Goal: Task Accomplishment & Management: Complete application form

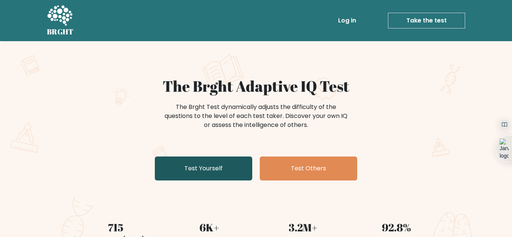
click at [205, 167] on link "Test Yourself" at bounding box center [204, 169] width 98 height 24
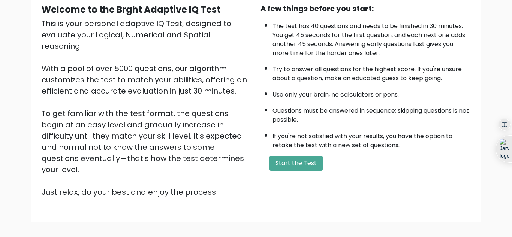
scroll to position [78, 0]
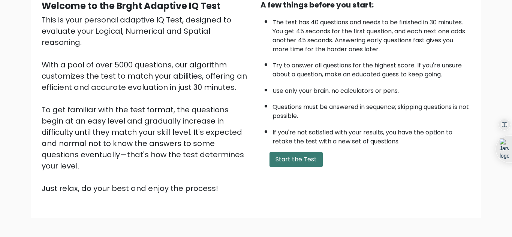
click at [312, 162] on button "Start the Test" at bounding box center [296, 159] width 53 height 15
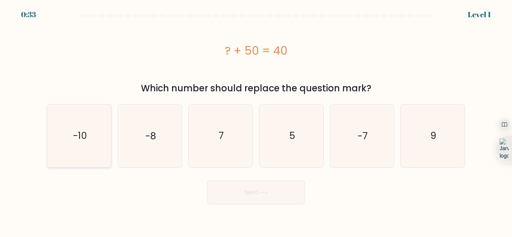
click at [89, 148] on icon "-10" at bounding box center [79, 136] width 63 height 63
click at [256, 121] on input "a. -10" at bounding box center [256, 120] width 0 height 2
radio input "true"
click at [237, 199] on button "Next" at bounding box center [256, 193] width 98 height 24
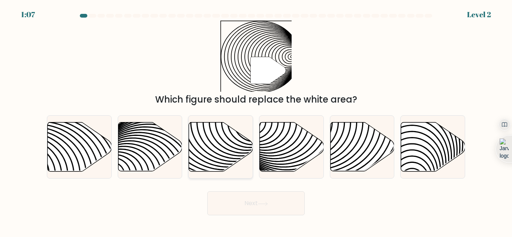
click at [227, 160] on icon at bounding box center [200, 122] width 129 height 129
click at [256, 121] on input "c." at bounding box center [256, 120] width 0 height 2
radio input "true"
click at [240, 195] on button "Next" at bounding box center [256, 204] width 98 height 24
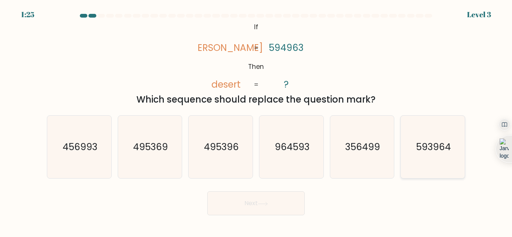
click at [425, 149] on text "593964" at bounding box center [433, 147] width 35 height 13
click at [257, 121] on input "f. 593964" at bounding box center [256, 120] width 0 height 2
radio input "true"
click at [284, 200] on button "Next" at bounding box center [256, 204] width 98 height 24
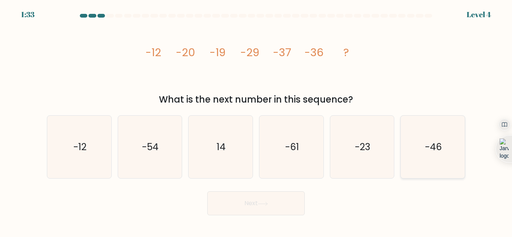
click at [428, 156] on icon "-46" at bounding box center [433, 147] width 63 height 63
click at [257, 121] on input "f. -46" at bounding box center [256, 120] width 0 height 2
radio input "true"
click at [290, 216] on div "Next" at bounding box center [256, 202] width 428 height 28
click at [283, 204] on button "Next" at bounding box center [256, 204] width 98 height 24
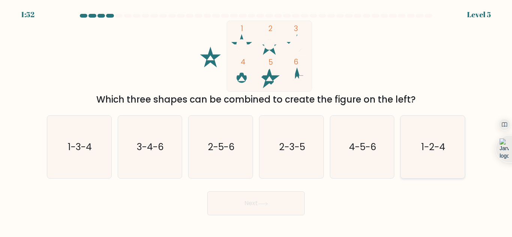
click at [407, 150] on icon "1-2-4" at bounding box center [433, 147] width 63 height 63
click at [257, 121] on input "f. 1-2-4" at bounding box center [256, 120] width 0 height 2
radio input "true"
click at [266, 208] on button "Next" at bounding box center [256, 204] width 98 height 24
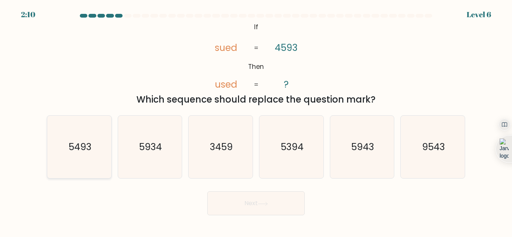
click at [93, 142] on icon "5493" at bounding box center [79, 147] width 63 height 63
click at [256, 121] on input "a. 5493" at bounding box center [256, 120] width 0 height 2
radio input "true"
click at [261, 207] on button "Next" at bounding box center [256, 204] width 98 height 24
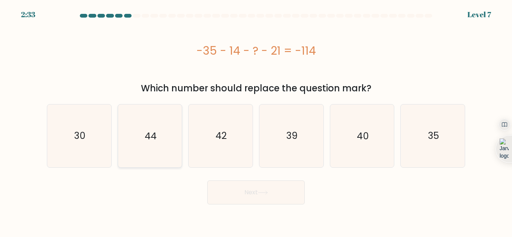
click at [161, 146] on icon "44" at bounding box center [150, 136] width 63 height 63
click at [256, 121] on input "b. 44" at bounding box center [256, 120] width 0 height 2
radio input "true"
click at [251, 198] on button "Next" at bounding box center [256, 193] width 98 height 24
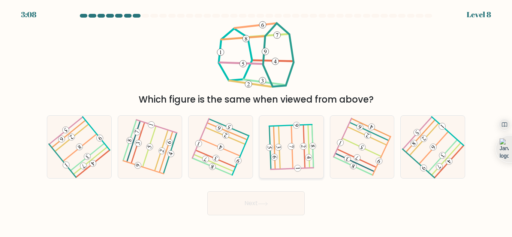
click at [287, 156] on icon at bounding box center [292, 147] width 50 height 50
click at [257, 121] on input "d." at bounding box center [256, 120] width 0 height 2
radio input "true"
click at [272, 201] on button "Next" at bounding box center [256, 204] width 98 height 24
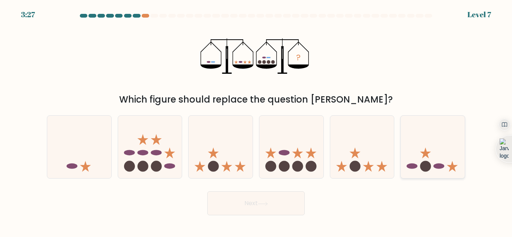
click at [456, 162] on icon at bounding box center [433, 147] width 64 height 53
click at [257, 121] on input "f." at bounding box center [256, 120] width 0 height 2
radio input "true"
click at [290, 200] on button "Next" at bounding box center [256, 204] width 98 height 24
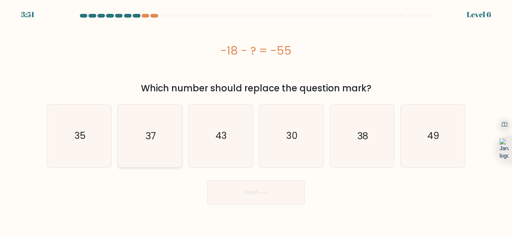
click at [154, 142] on text "37" at bounding box center [151, 135] width 11 height 13
click at [256, 121] on input "b. 37" at bounding box center [256, 120] width 0 height 2
radio input "true"
click at [225, 185] on button "Next" at bounding box center [256, 193] width 98 height 24
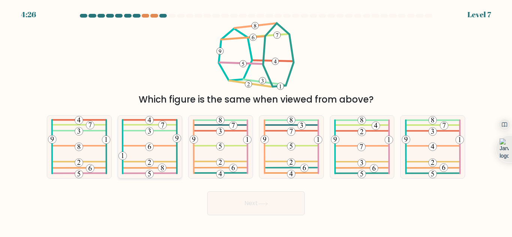
click at [161, 160] on icon at bounding box center [150, 147] width 63 height 63
click at [256, 121] on input "b." at bounding box center [256, 120] width 0 height 2
radio input "true"
click at [95, 157] on icon at bounding box center [79, 147] width 63 height 63
click at [256, 121] on input "a." at bounding box center [256, 120] width 0 height 2
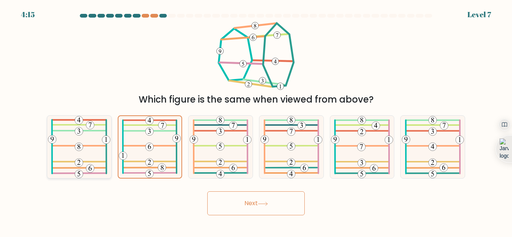
radio input "true"
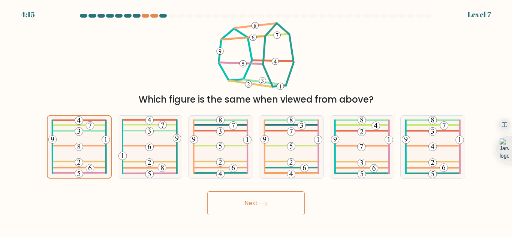
click at [245, 203] on button "Next" at bounding box center [256, 204] width 98 height 24
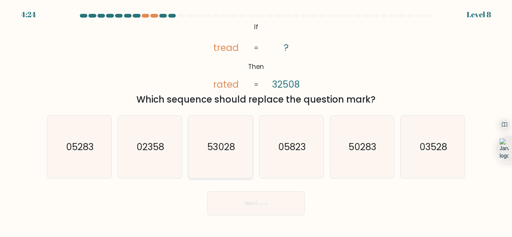
click at [216, 162] on icon "53028" at bounding box center [220, 147] width 63 height 63
click at [256, 121] on input "c. 53028" at bounding box center [256, 120] width 0 height 2
radio input "true"
click at [245, 196] on button "Next" at bounding box center [256, 204] width 98 height 24
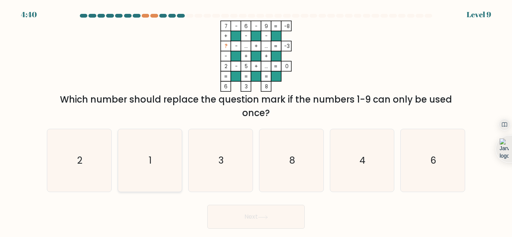
click at [158, 158] on icon "1" at bounding box center [150, 160] width 63 height 63
click at [256, 121] on input "b. 1" at bounding box center [256, 120] width 0 height 2
radio input "true"
click at [255, 221] on button "Next" at bounding box center [256, 217] width 98 height 24
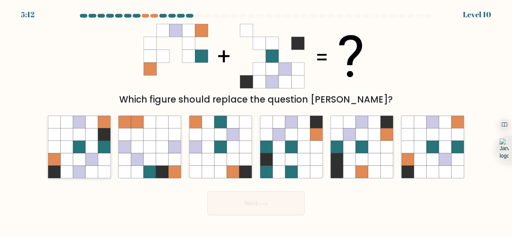
click at [74, 146] on icon at bounding box center [79, 147] width 12 height 12
click at [256, 121] on input "a." at bounding box center [256, 120] width 0 height 2
radio input "true"
click at [225, 204] on button "Next" at bounding box center [256, 204] width 98 height 24
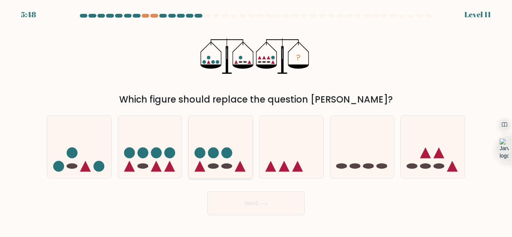
click at [233, 162] on icon at bounding box center [221, 147] width 64 height 53
click at [256, 121] on input "c." at bounding box center [256, 120] width 0 height 2
radio input "true"
click at [248, 202] on button "Next" at bounding box center [256, 204] width 98 height 24
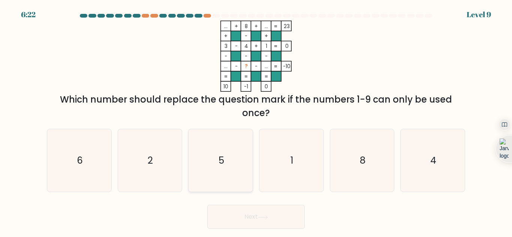
click at [235, 187] on icon "5" at bounding box center [220, 160] width 63 height 63
click at [256, 121] on input "c. 5" at bounding box center [256, 120] width 0 height 2
radio input "true"
click at [249, 219] on button "Next" at bounding box center [256, 217] width 98 height 24
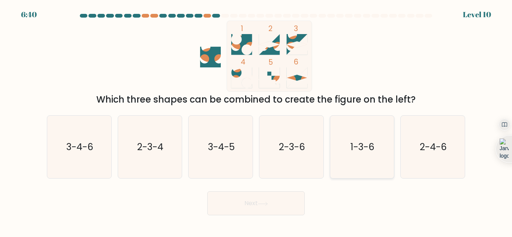
click at [353, 147] on text "1-3-6" at bounding box center [363, 147] width 24 height 13
click at [257, 121] on input "e. 1-3-6" at bounding box center [256, 120] width 0 height 2
radio input "true"
click at [286, 200] on button "Next" at bounding box center [256, 204] width 98 height 24
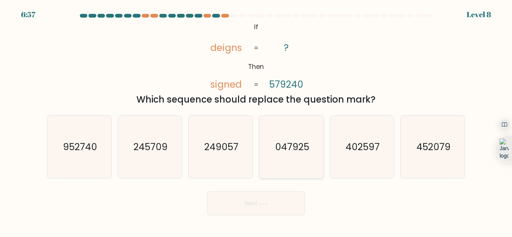
click at [298, 157] on icon "047925" at bounding box center [291, 147] width 63 height 63
click at [257, 121] on input "d. 047925" at bounding box center [256, 120] width 0 height 2
radio input "true"
click at [286, 206] on button "Next" at bounding box center [256, 204] width 98 height 24
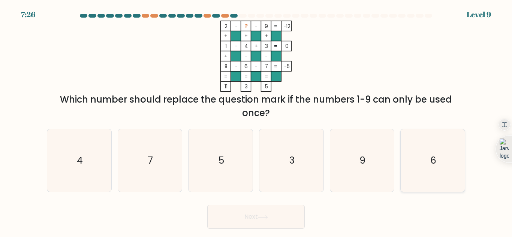
click at [428, 169] on icon "6" at bounding box center [433, 160] width 63 height 63
click at [257, 121] on input "f. 6" at bounding box center [256, 120] width 0 height 2
radio input "true"
click at [253, 226] on button "Next" at bounding box center [256, 217] width 98 height 24
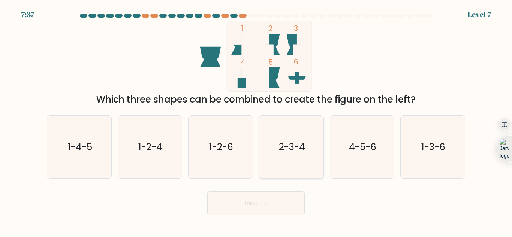
click at [299, 168] on icon "2-3-4" at bounding box center [291, 147] width 63 height 63
click at [257, 121] on input "d. 2-3-4" at bounding box center [256, 120] width 0 height 2
radio input "true"
click at [272, 201] on button "Next" at bounding box center [256, 204] width 98 height 24
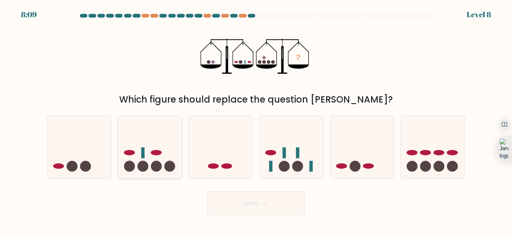
click at [161, 149] on icon at bounding box center [150, 147] width 64 height 53
click at [256, 121] on input "b." at bounding box center [256, 120] width 0 height 2
radio input "true"
click at [231, 199] on button "Next" at bounding box center [256, 204] width 98 height 24
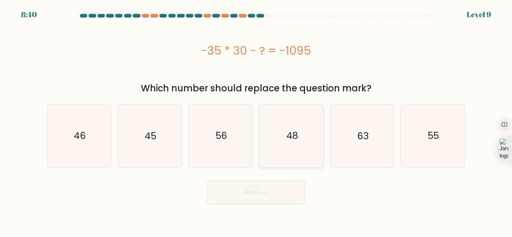
click at [310, 146] on icon "48" at bounding box center [291, 136] width 63 height 63
click at [257, 121] on input "d. 48" at bounding box center [256, 120] width 0 height 2
radio input "true"
click at [280, 194] on button "Next" at bounding box center [256, 193] width 98 height 24
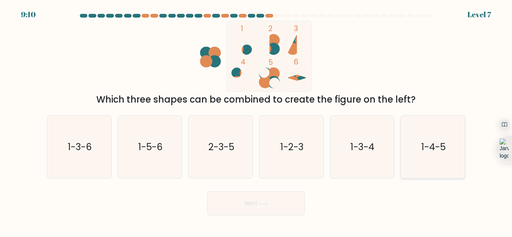
click at [423, 156] on icon "1-4-5" at bounding box center [433, 147] width 63 height 63
click at [257, 121] on input "f. 1-4-5" at bounding box center [256, 120] width 0 height 2
radio input "true"
click at [295, 196] on button "Next" at bounding box center [256, 204] width 98 height 24
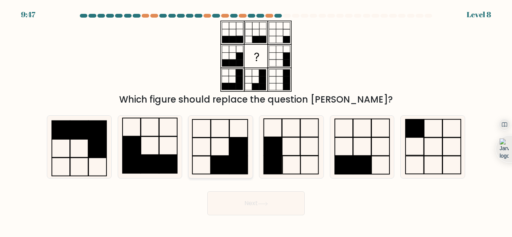
click at [235, 167] on rect at bounding box center [239, 165] width 18 height 18
click at [256, 121] on input "c." at bounding box center [256, 120] width 0 height 2
radio input "true"
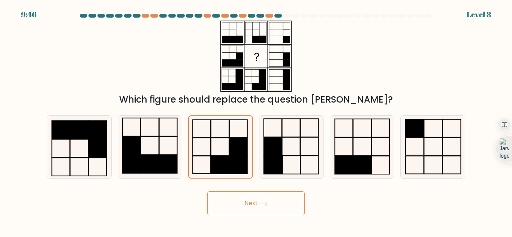
click at [249, 204] on button "Next" at bounding box center [256, 204] width 98 height 24
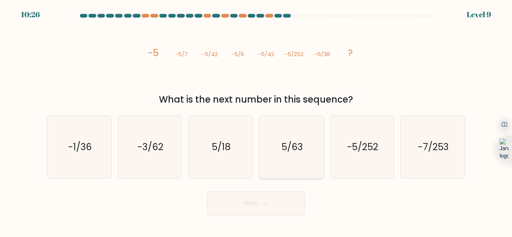
click at [273, 171] on icon "5/63" at bounding box center [291, 147] width 63 height 63
click at [257, 121] on input "d. 5/63" at bounding box center [256, 120] width 0 height 2
radio input "true"
click at [272, 207] on button "Next" at bounding box center [256, 204] width 98 height 24
